Goal: Information Seeking & Learning: Learn about a topic

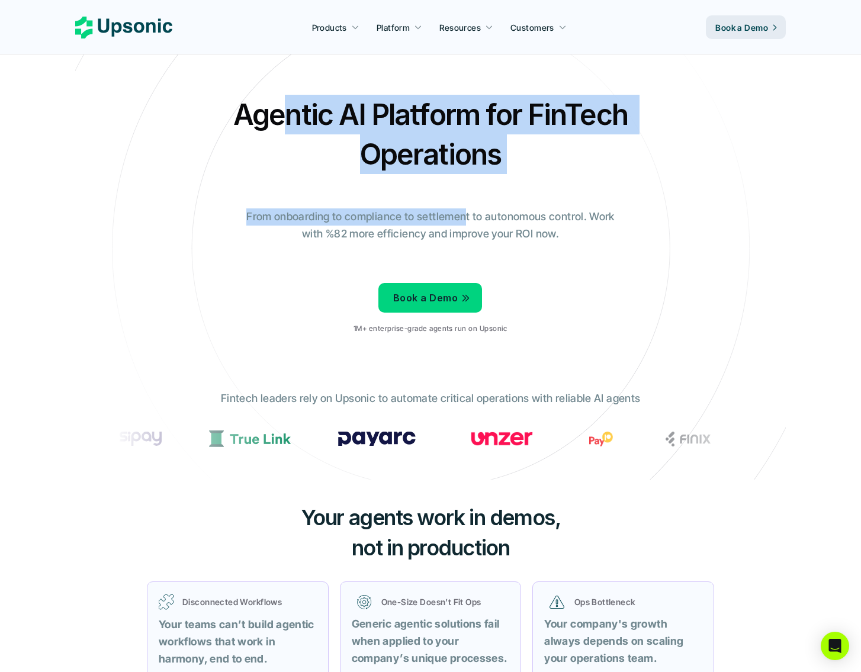
drag, startPoint x: 290, startPoint y: 114, endPoint x: 470, endPoint y: 224, distance: 211.9
click at [471, 224] on div "Agentic AI Platform for FinTech Operations From onboarding to compliance to set…" at bounding box center [430, 219] width 693 height 249
click at [470, 224] on p "From onboarding to compliance to settlement to autonomous control. Work with %8…" at bounding box center [430, 225] width 385 height 34
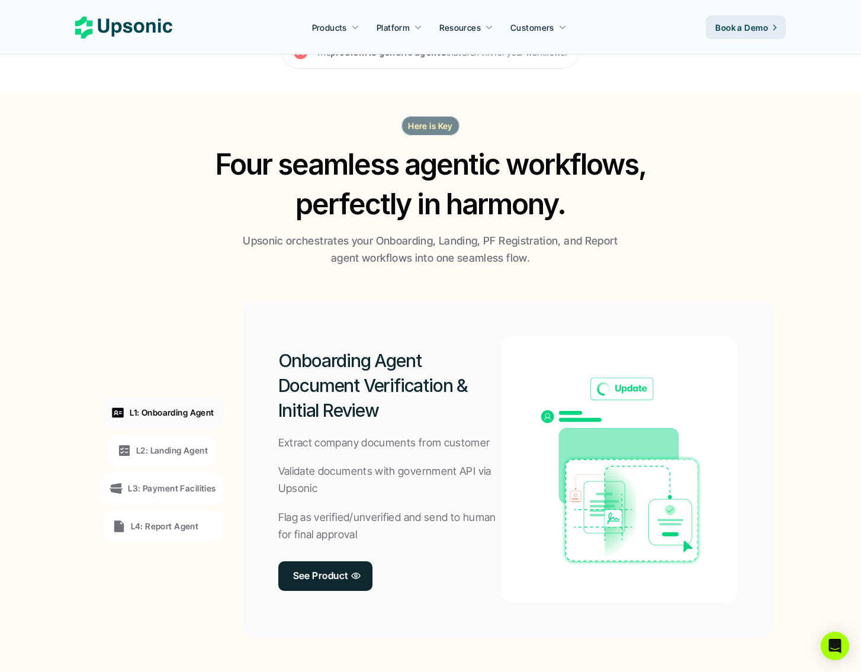
scroll to position [898, 0]
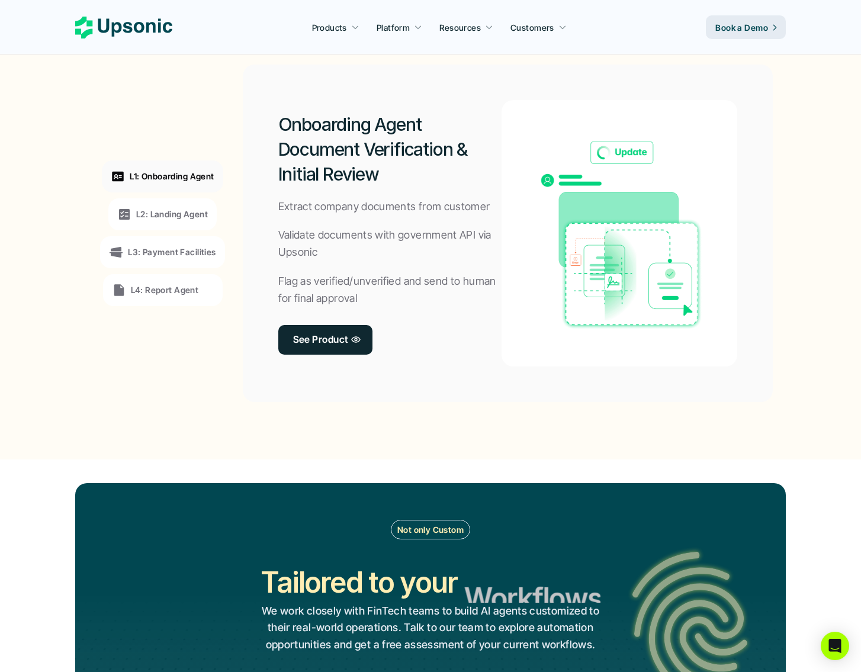
click at [156, 219] on p "L2: Landing Agent" at bounding box center [172, 214] width 72 height 12
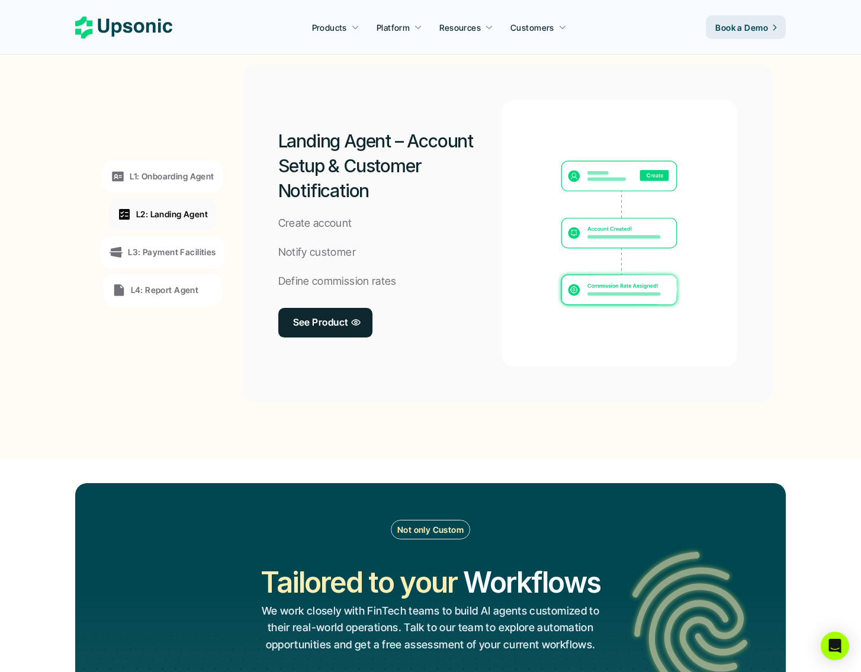
click at [169, 243] on div "L3: Payment Facilities" at bounding box center [162, 252] width 124 height 32
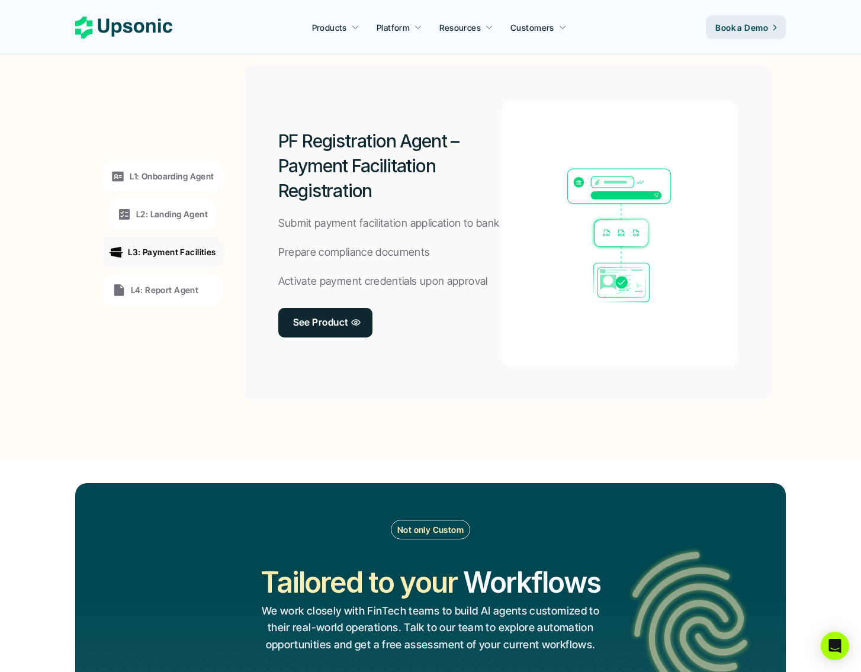
click at [179, 288] on p "L4: Report Agent" at bounding box center [165, 290] width 68 height 12
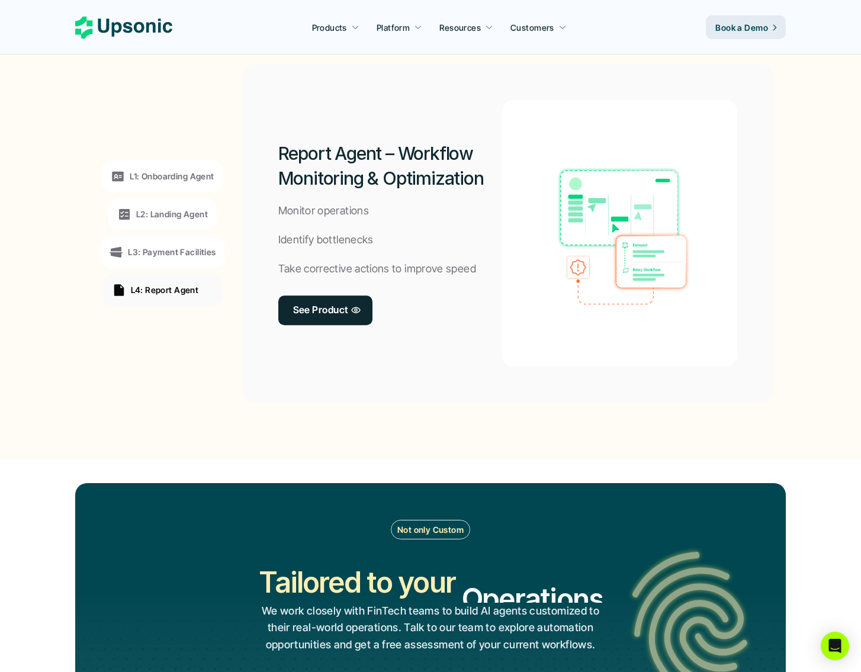
click at [156, 214] on p "L2: Landing Agent" at bounding box center [172, 214] width 72 height 12
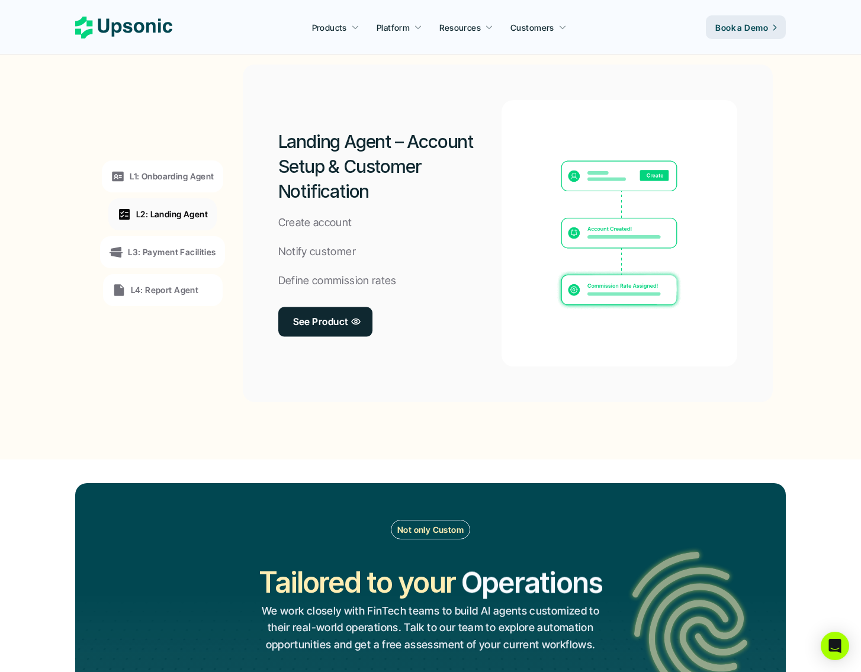
click at [157, 185] on div "L1: Onboarding Agent" at bounding box center [162, 177] width 121 height 32
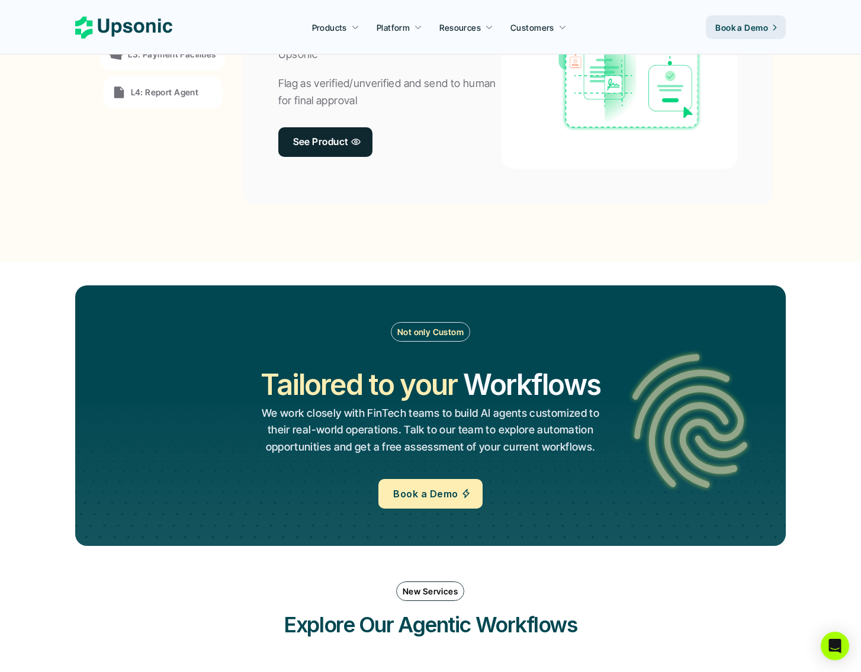
scroll to position [0, 0]
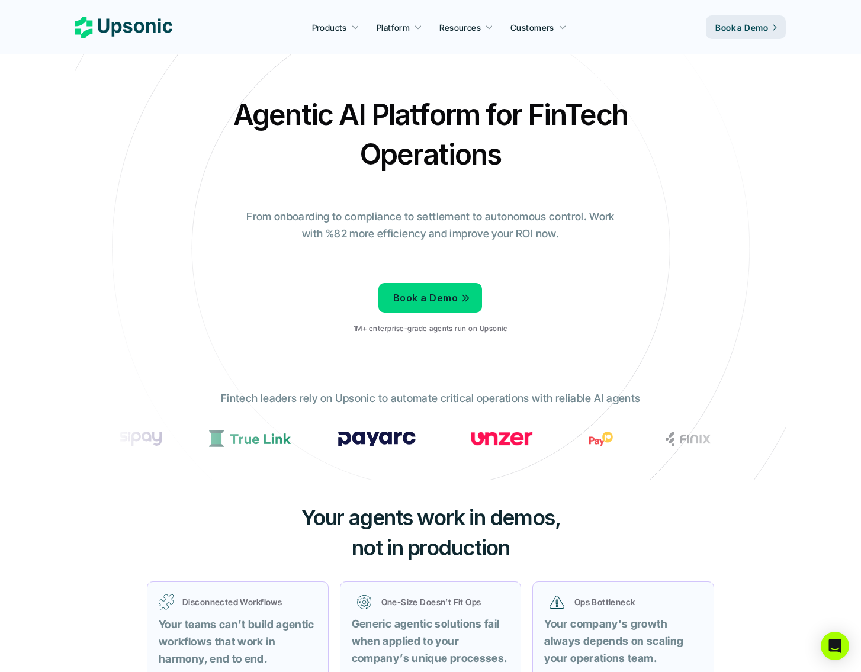
click at [247, 348] on icon at bounding box center [430, 248] width 795 height 795
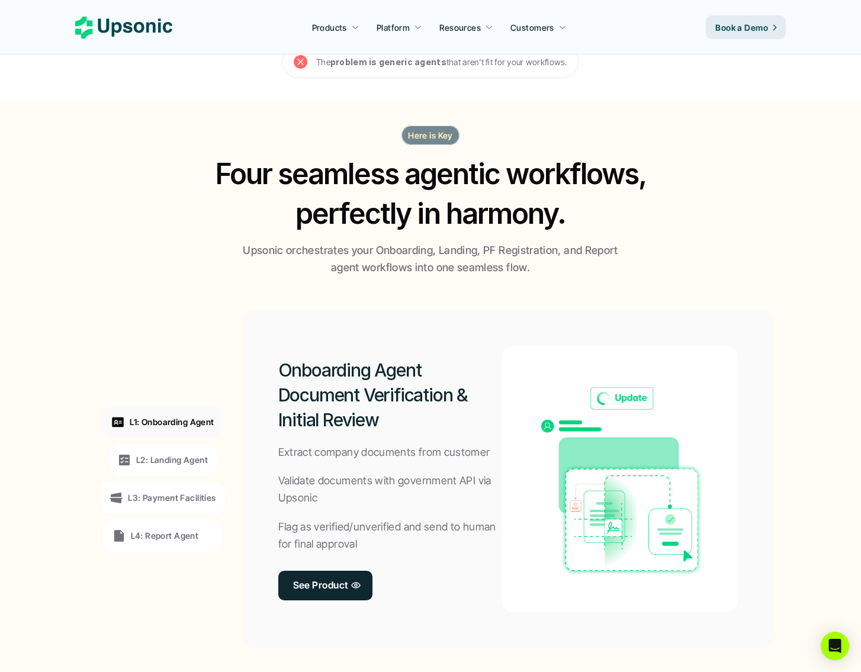
scroll to position [664, 0]
